Goal: Task Accomplishment & Management: Use online tool/utility

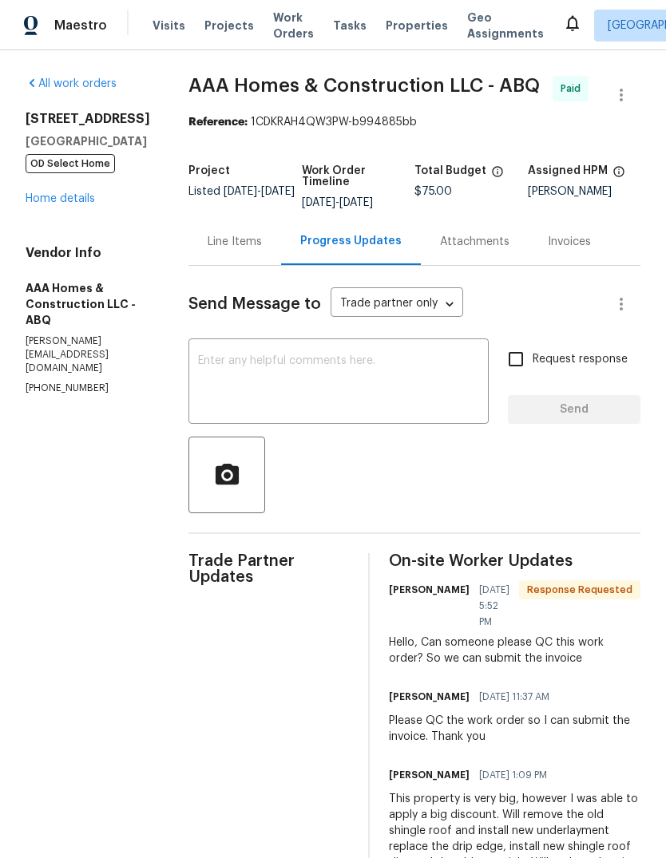
scroll to position [190, 0]
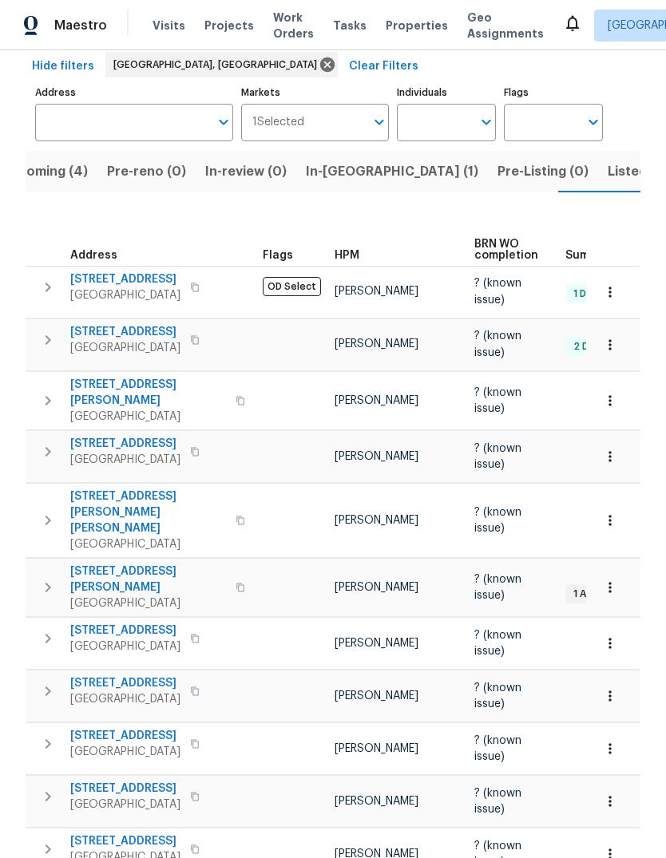
scroll to position [74, 0]
click at [607, 161] on span "Listed (20)" at bounding box center [641, 172] width 69 height 22
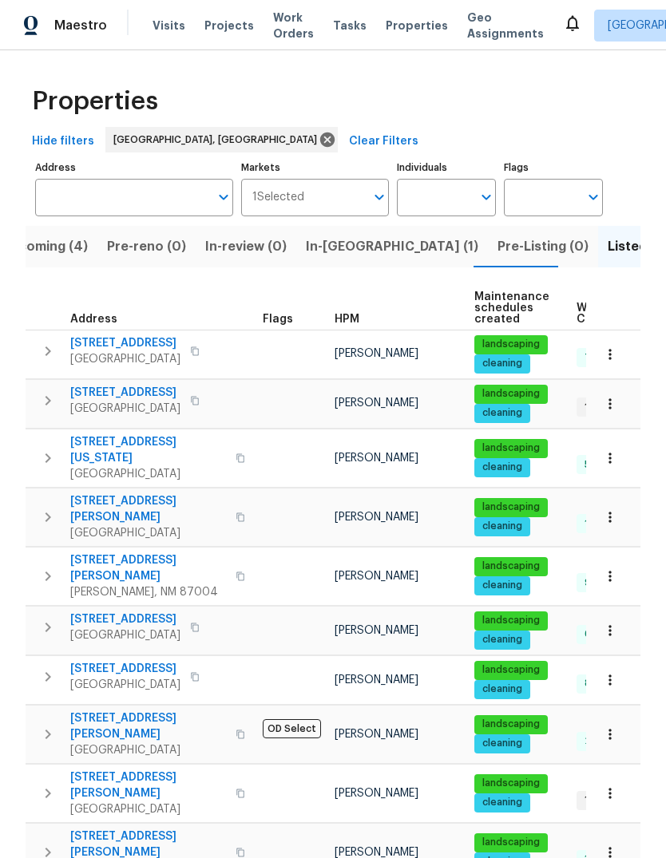
click at [44, 725] on icon "button" at bounding box center [47, 734] width 19 height 19
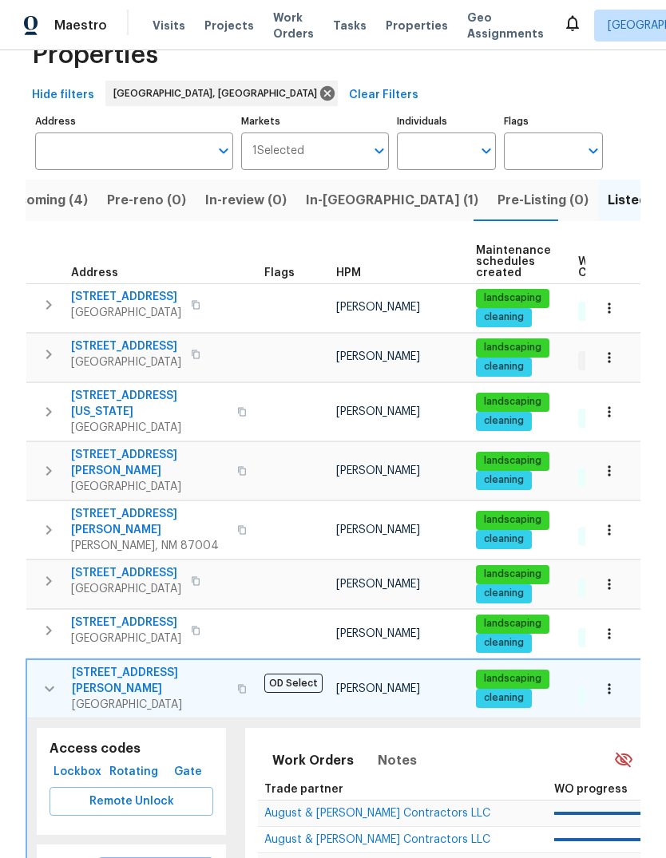
scroll to position [111, 0]
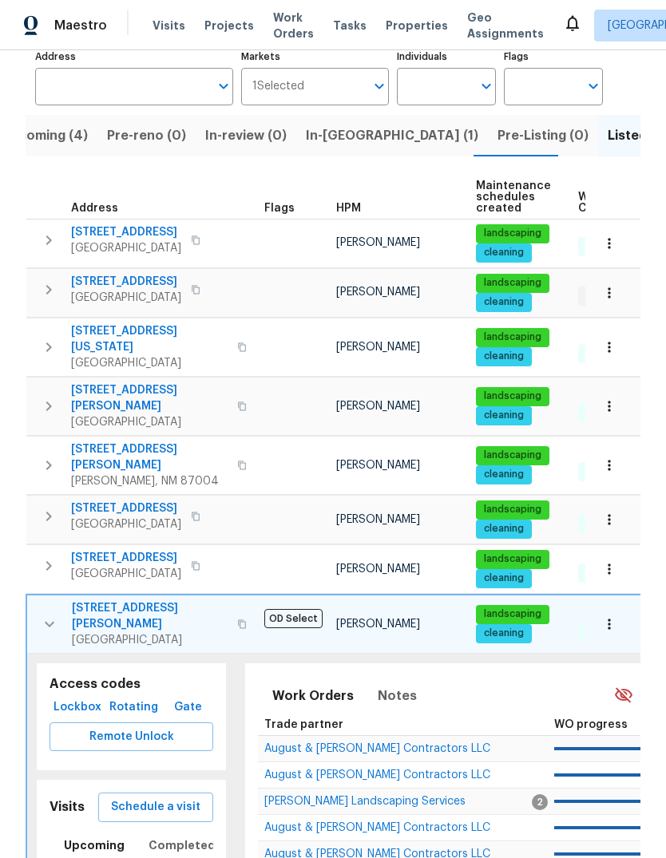
click at [161, 797] on span "Schedule a visit" at bounding box center [155, 807] width 89 height 20
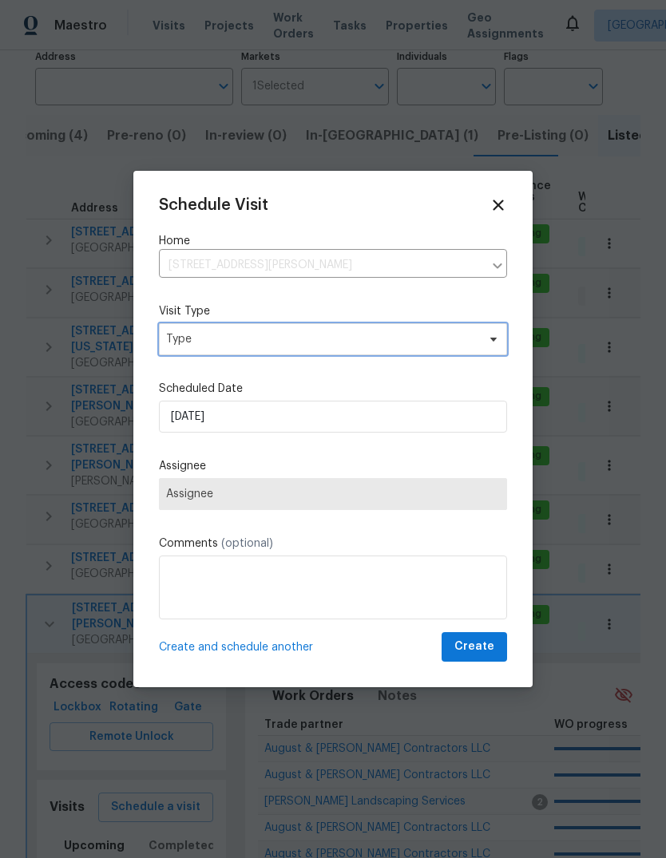
click at [292, 335] on span "Type" at bounding box center [321, 339] width 310 height 16
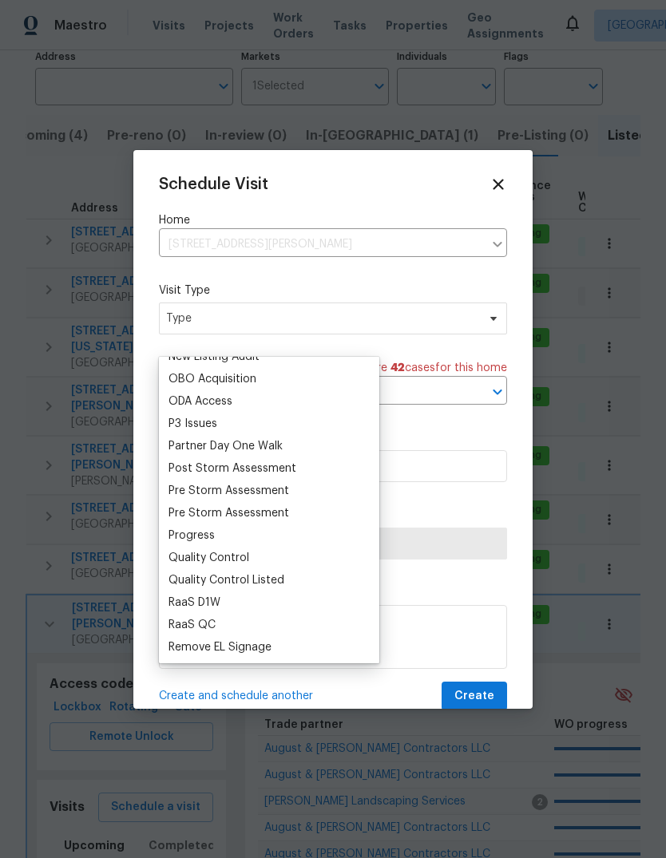
scroll to position [959, 0]
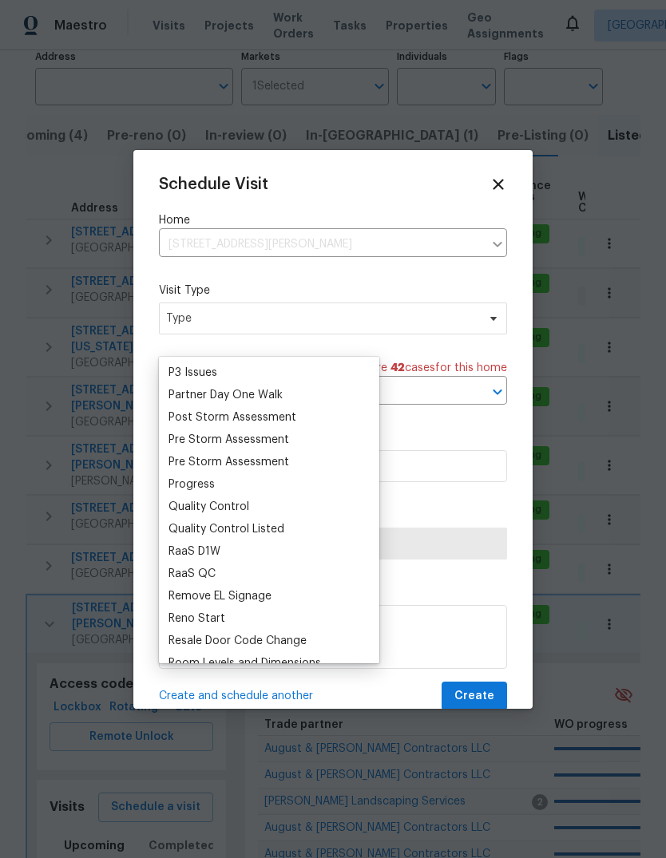
click at [195, 485] on div "Progress" at bounding box center [191, 484] width 46 height 16
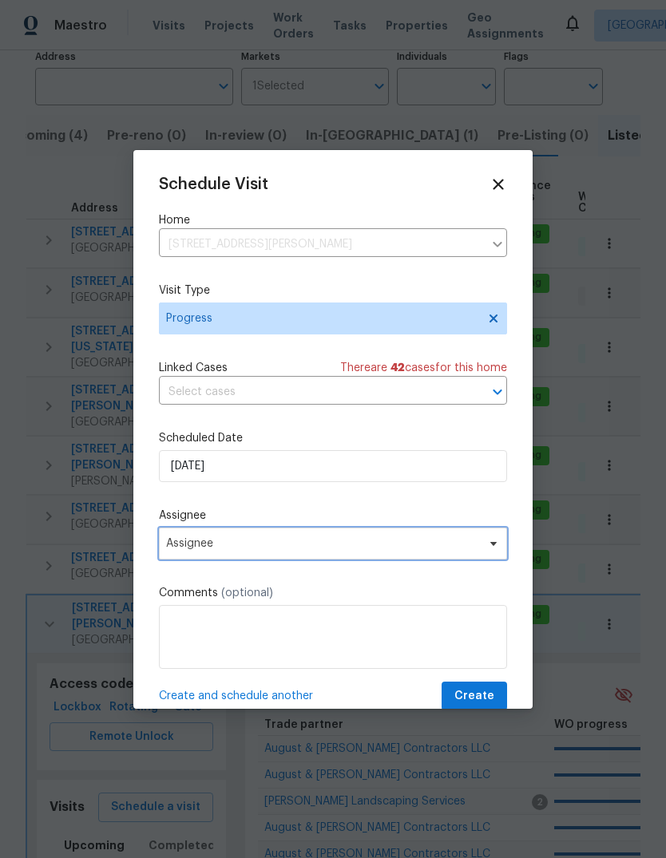
click at [268, 539] on span "Assignee" at bounding box center [333, 543] width 348 height 32
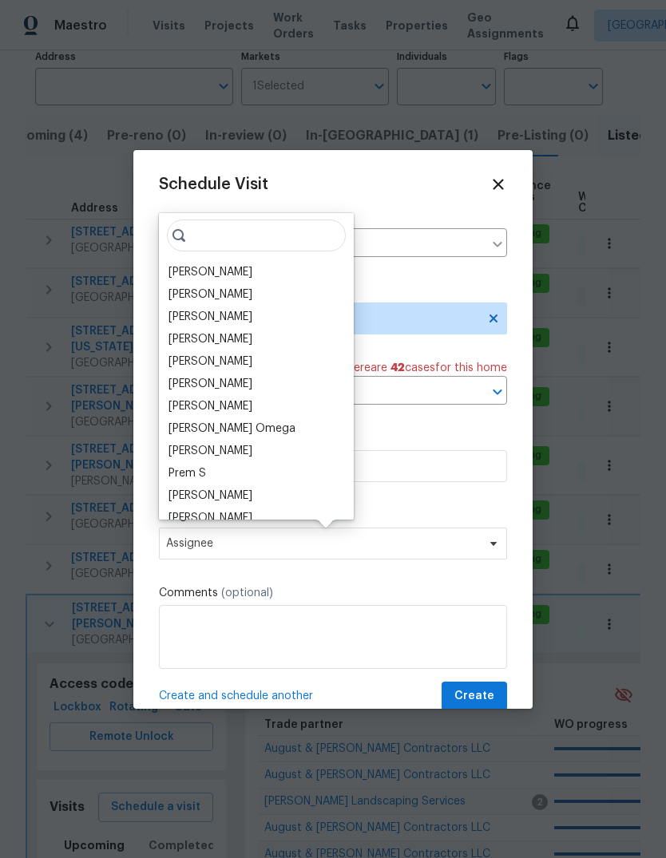
click at [241, 271] on div "[PERSON_NAME]" at bounding box center [210, 272] width 84 height 16
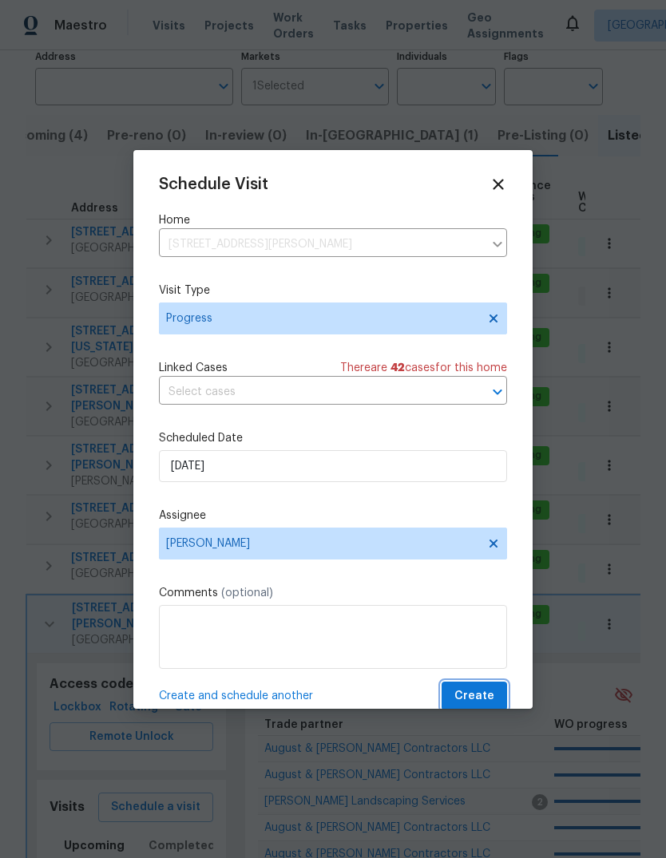
click at [460, 702] on span "Create" at bounding box center [474, 696] width 40 height 20
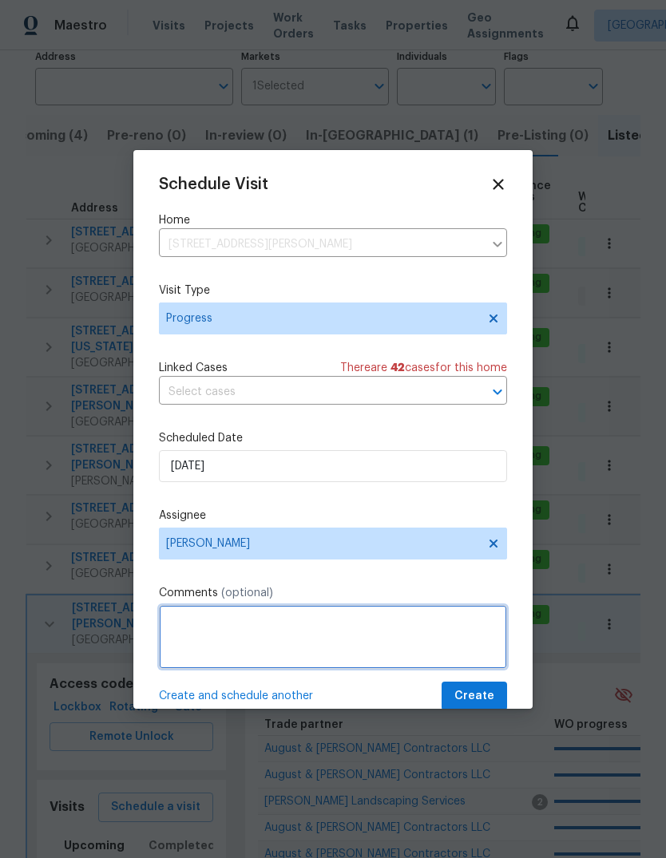
click at [200, 624] on textarea at bounding box center [333, 637] width 348 height 64
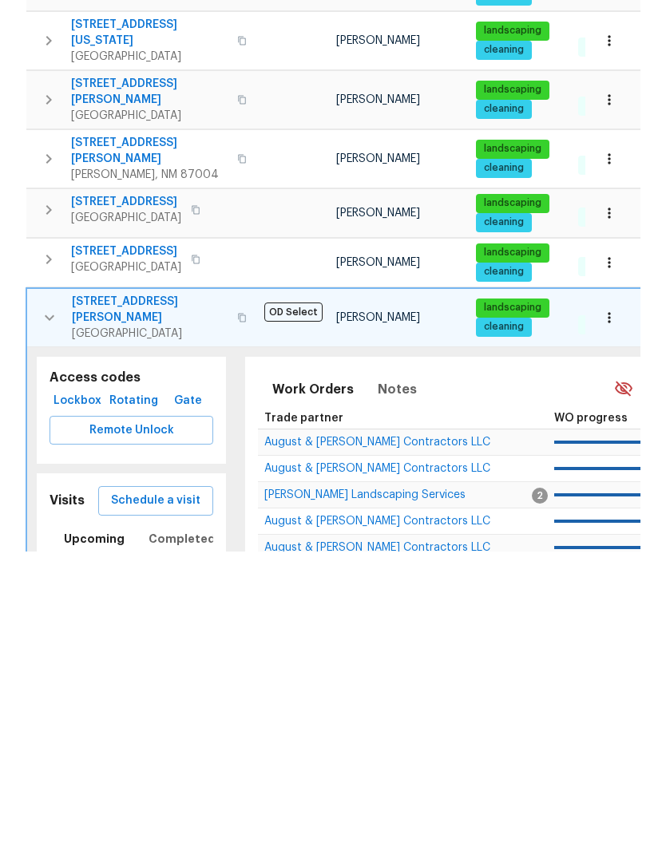
scroll to position [60, 0]
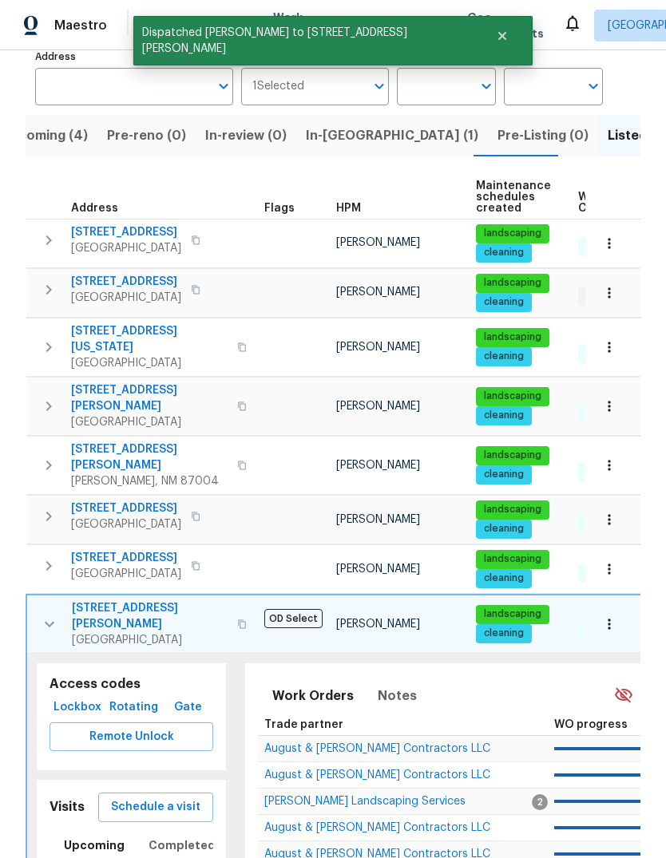
click at [43, 614] on icon "button" at bounding box center [49, 623] width 19 height 19
